Goal: Check status: Check status

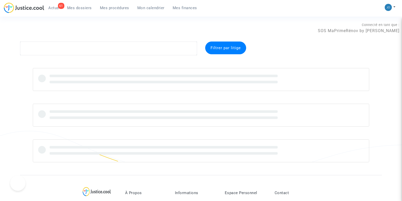
scroll to position [22, 0]
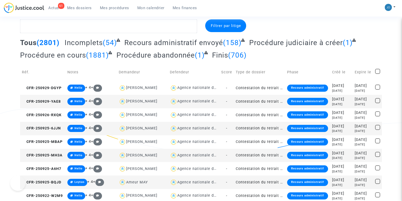
click at [71, 28] on textarea at bounding box center [108, 26] width 177 height 14
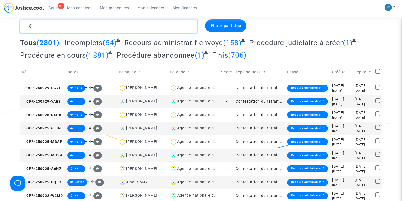
scroll to position [0, 0]
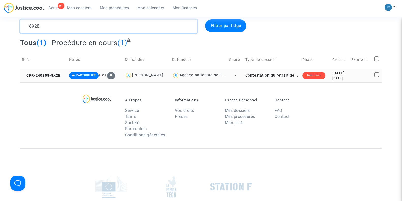
type textarea "8X2E"
click at [337, 75] on div "[DATE]" at bounding box center [340, 73] width 16 height 6
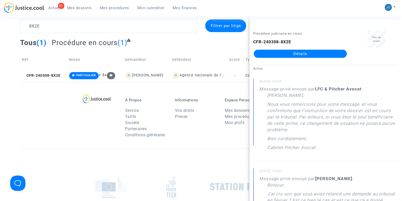
click at [318, 56] on link "Détails" at bounding box center [300, 54] width 93 height 8
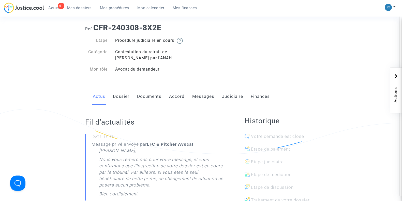
click at [120, 95] on link "Dossier" at bounding box center [121, 96] width 17 height 17
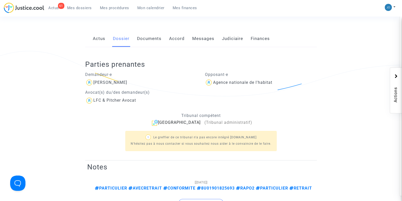
scroll to position [82, 0]
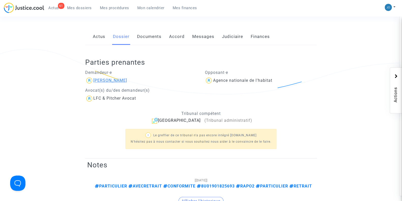
click at [105, 81] on div "[PERSON_NAME]" at bounding box center [110, 80] width 34 height 5
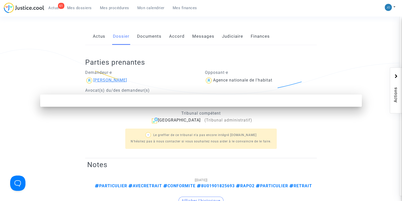
scroll to position [0, 0]
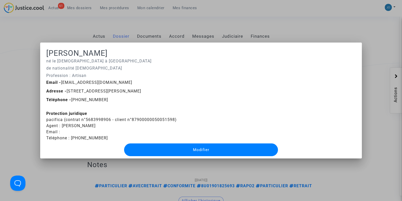
drag, startPoint x: 146, startPoint y: 91, endPoint x: 210, endPoint y: 98, distance: 63.7
click at [217, 98] on div "Email - [EMAIL_ADDRESS][DOMAIN_NAME] Adresse - [STREET_ADDRESS][PERSON_NAME] Té…" at bounding box center [200, 92] width 317 height 26
click at [25, 82] on div at bounding box center [201, 100] width 402 height 201
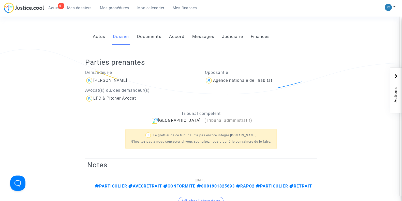
click at [231, 35] on link "Judiciaire" at bounding box center [232, 36] width 21 height 17
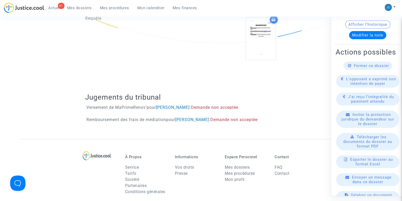
scroll to position [79, 0]
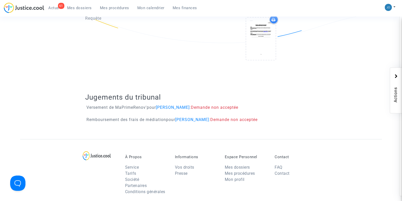
click at [205, 93] on h2 "Jugements du tribunal" at bounding box center [201, 97] width 232 height 9
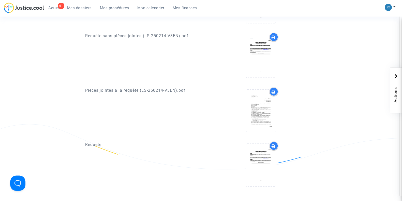
scroll to position [231, 0]
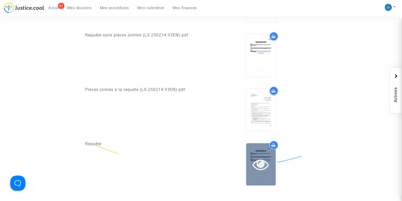
click at [267, 156] on icon at bounding box center [260, 164] width 17 height 16
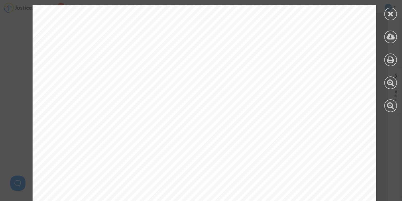
scroll to position [0, 0]
click at [210, 74] on span "TRIBUNAL ADMINISTRATIF DE [GEOGRAPHIC_DATA]" at bounding box center [234, 72] width 211 height 8
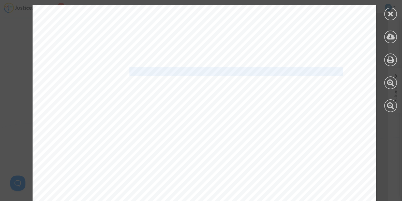
click at [210, 74] on span "TRIBUNAL ADMINISTRATIF DE [GEOGRAPHIC_DATA]" at bounding box center [234, 72] width 211 height 8
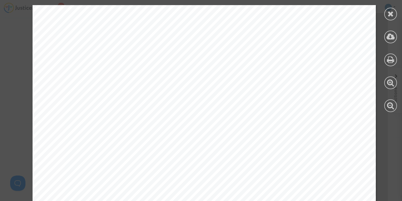
drag, startPoint x: 296, startPoint y: 44, endPoint x: 345, endPoint y: 46, distance: 48.9
click at [392, 14] on icon at bounding box center [390, 14] width 6 height 8
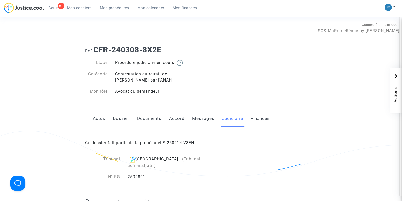
click at [121, 119] on link "Dossier" at bounding box center [121, 118] width 17 height 17
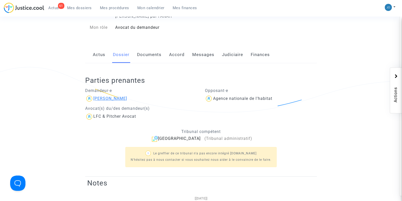
scroll to position [64, 0]
click at [102, 98] on div "[PERSON_NAME]" at bounding box center [110, 98] width 34 height 5
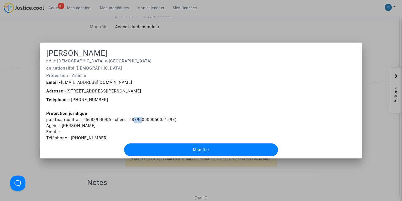
drag, startPoint x: 130, startPoint y: 120, endPoint x: 138, endPoint y: 119, distance: 8.2
click at [138, 119] on div "Protection juridique pacifica (contrat n°5683998906 - client n°8790000005005159…" at bounding box center [200, 125] width 309 height 31
drag, startPoint x: 138, startPoint y: 119, endPoint x: 154, endPoint y: 121, distance: 15.6
click at [154, 121] on div "Protection juridique pacifica (contrat n°5683998906 - client n°8790000005005159…" at bounding box center [200, 125] width 309 height 31
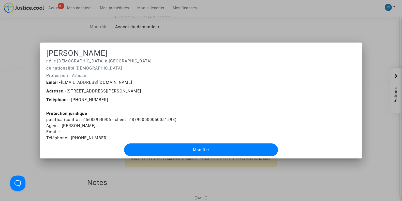
click at [365, 172] on div at bounding box center [201, 100] width 402 height 201
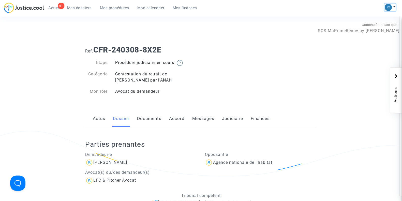
click at [390, 7] on img at bounding box center [388, 7] width 7 height 7
click at [372, 22] on link "Changer de compte" at bounding box center [369, 26] width 51 height 8
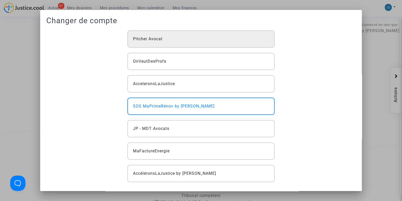
click at [184, 39] on div "Pitcher Avocat" at bounding box center [200, 38] width 147 height 17
